Goal: Task Accomplishment & Management: Use online tool/utility

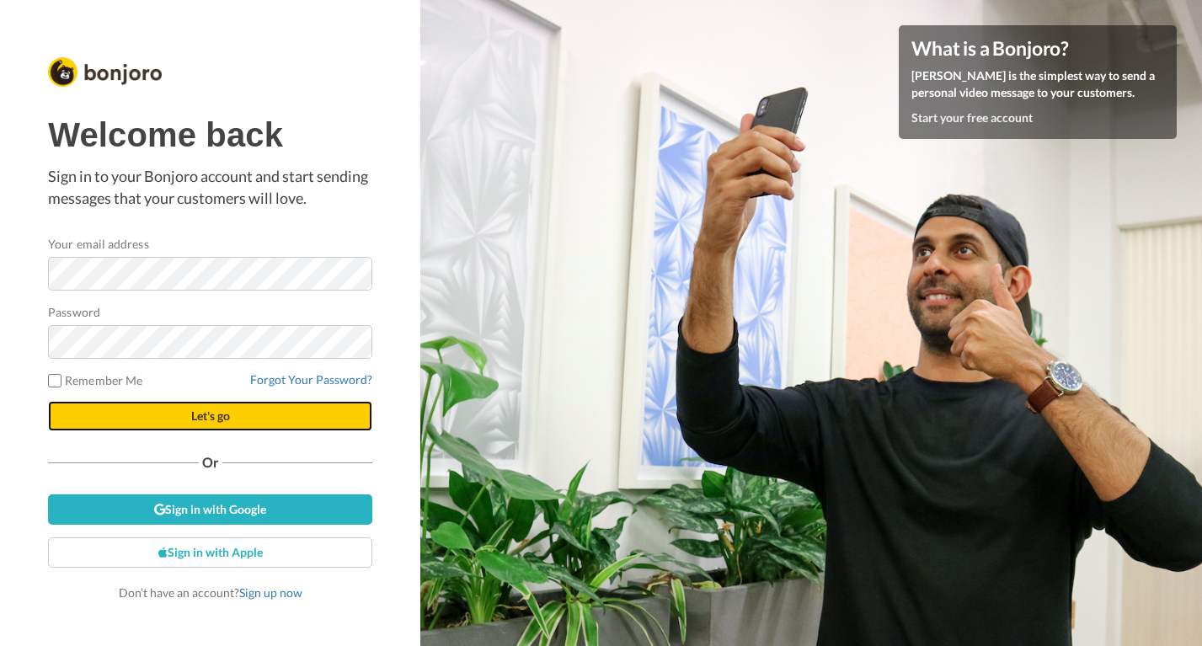
click at [271, 422] on button "Let's go" at bounding box center [210, 416] width 324 height 30
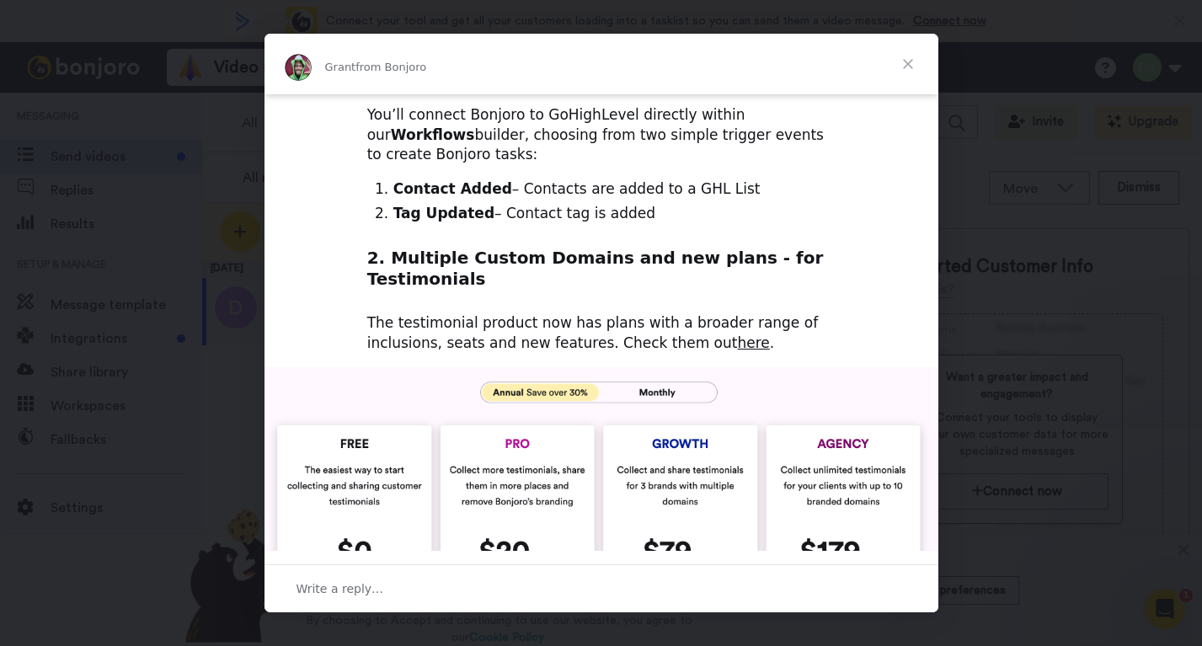
scroll to position [366, 0]
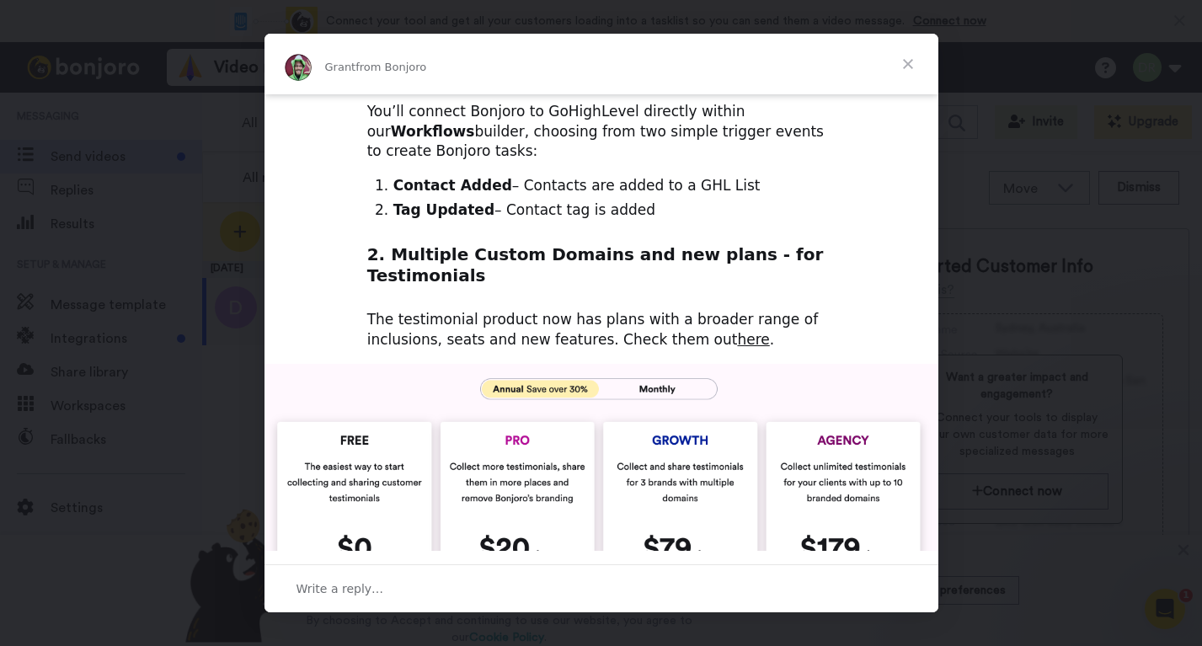
click at [912, 60] on span "Close" at bounding box center [908, 64] width 61 height 61
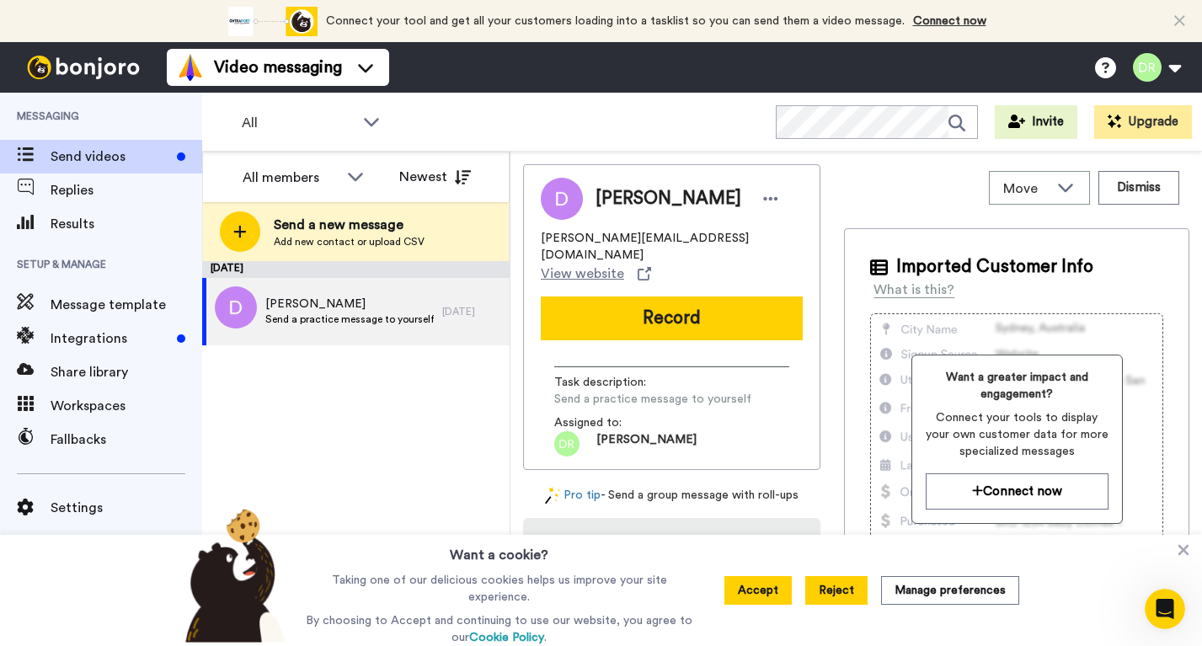
click at [830, 598] on button "Reject" at bounding box center [836, 590] width 62 height 29
